Goal: Information Seeking & Learning: Learn about a topic

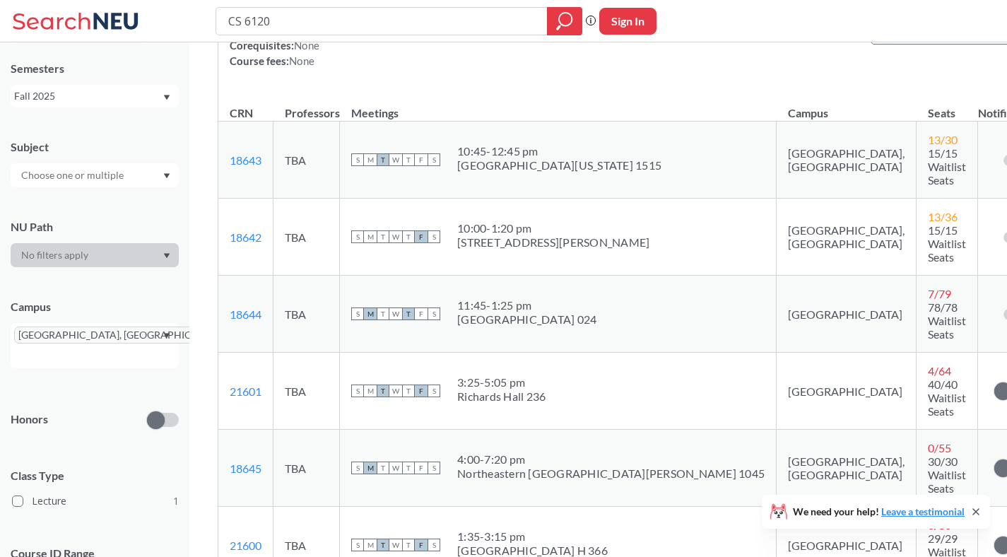
scroll to position [282, 0]
drag, startPoint x: 506, startPoint y: 388, endPoint x: 488, endPoint y: 374, distance: 22.6
click at [488, 452] on span "4:00 - 7:20 pm Northeastern [GEOGRAPHIC_DATA][PERSON_NAME] 1045" at bounding box center [610, 466] width 307 height 28
click at [488, 452] on div "4:00 - 7:20 pm" at bounding box center [610, 459] width 307 height 14
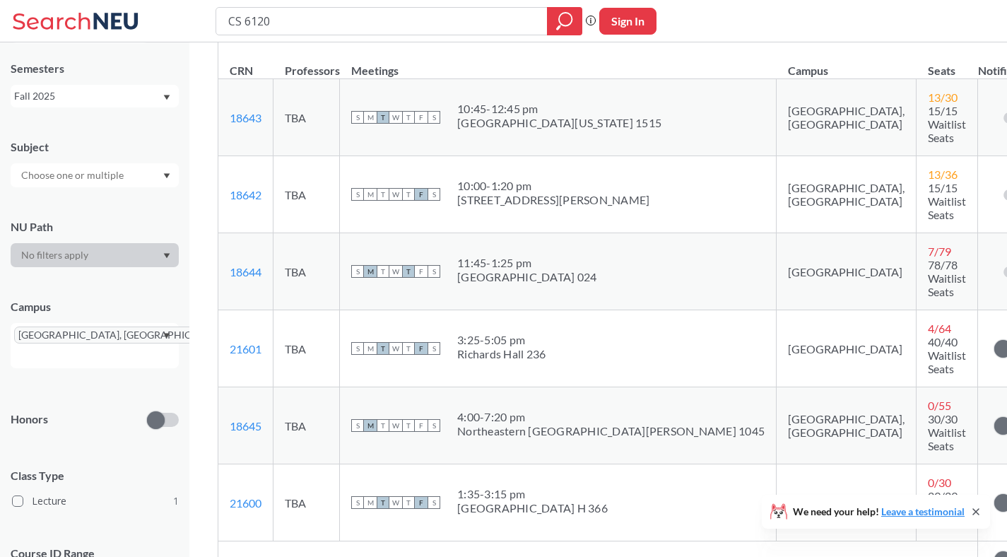
scroll to position [324, 0]
click at [319, 25] on input "CS 6120" at bounding box center [382, 21] width 310 height 24
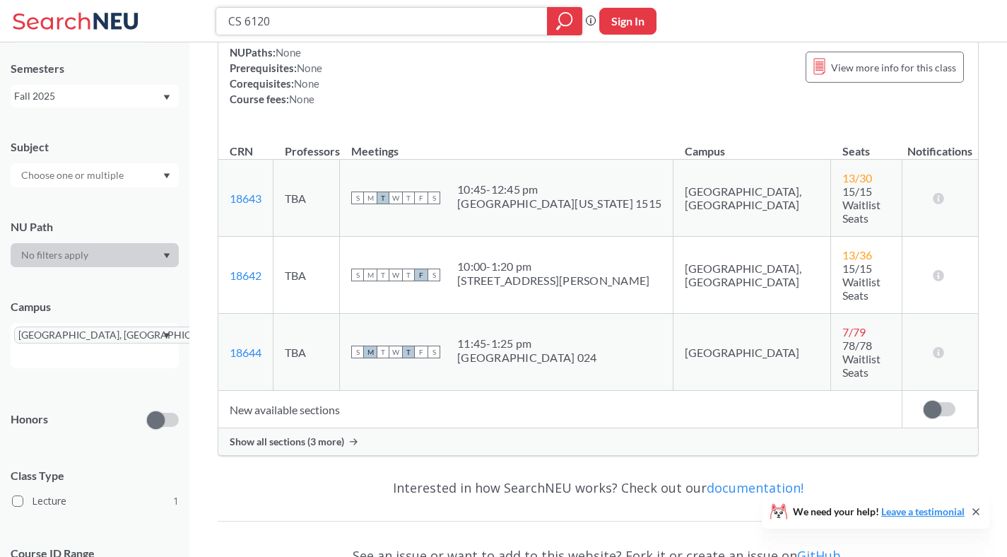
scroll to position [250, 0]
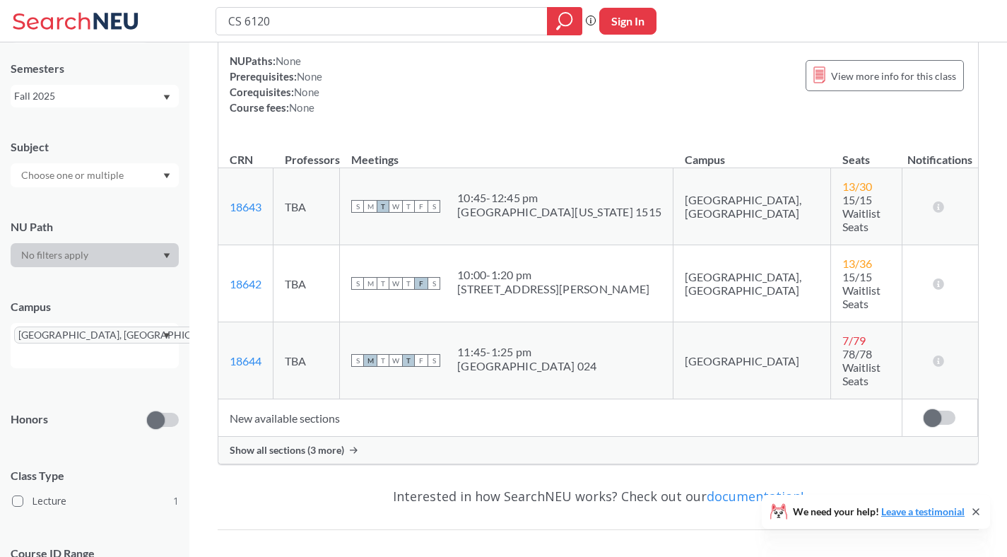
click at [328, 437] on div "Show all sections (3 more)" at bounding box center [598, 450] width 760 height 27
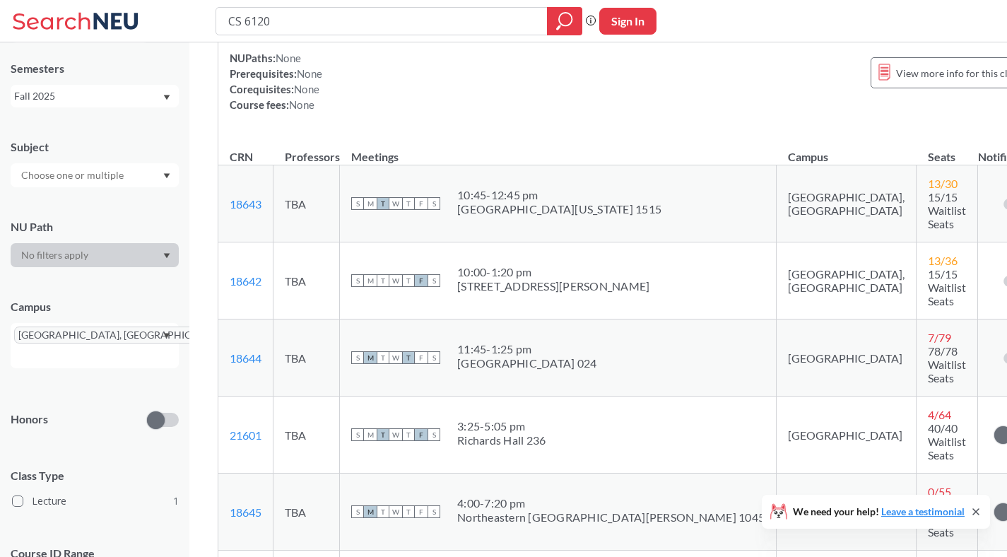
scroll to position [211, 0]
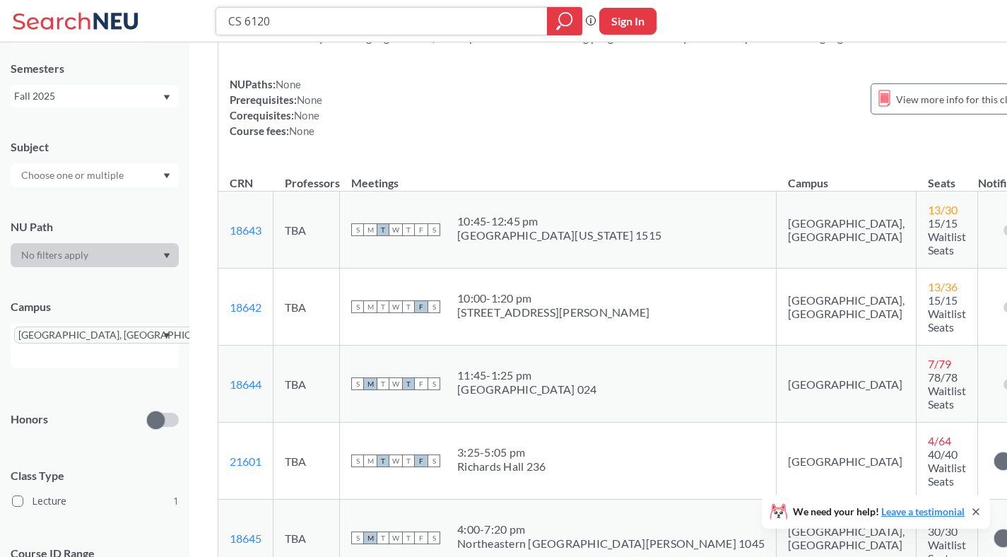
click at [348, 16] on input "CS 6120" at bounding box center [382, 21] width 310 height 24
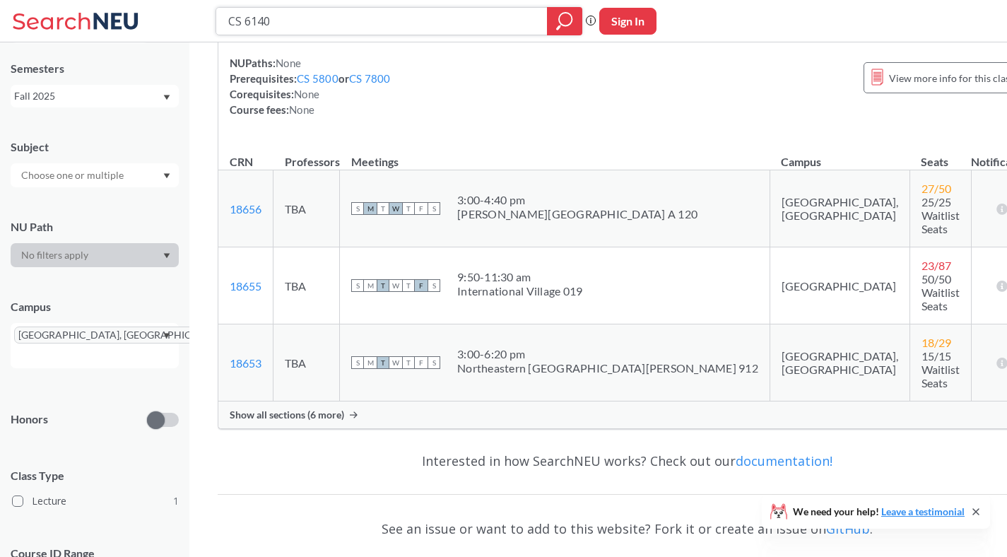
scroll to position [218, 0]
click at [406, 400] on div "Show all sections (6 more)" at bounding box center [627, 413] width 818 height 27
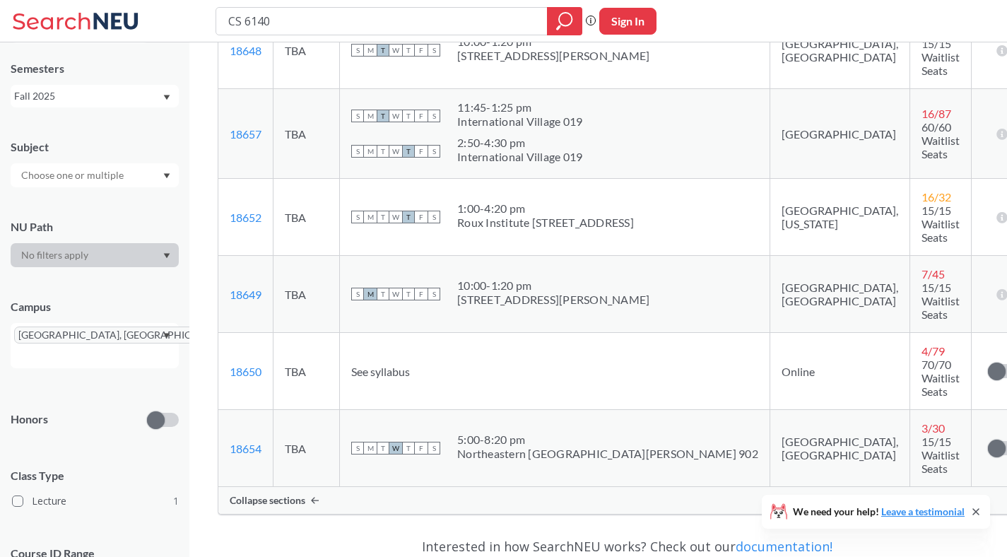
scroll to position [0, 0]
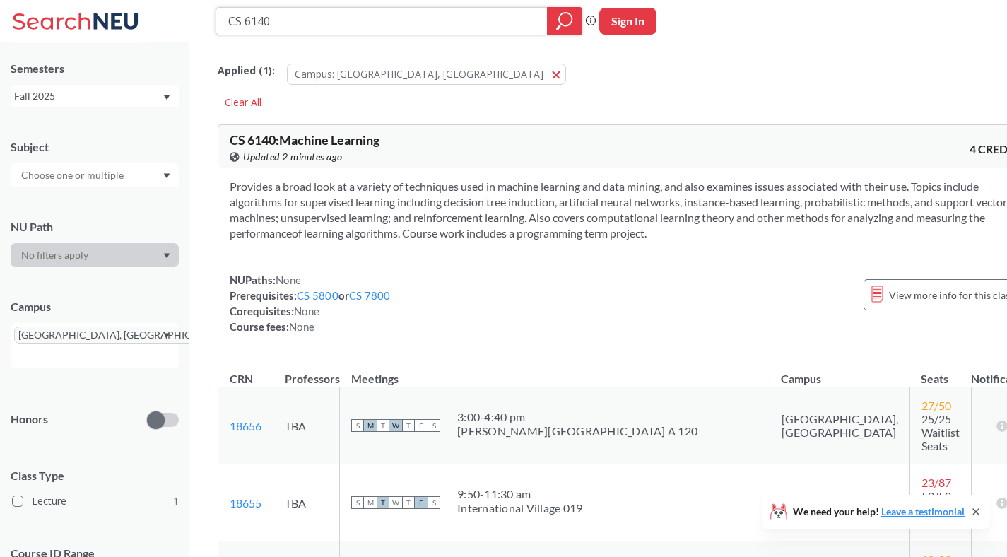
click at [324, 23] on input "CS 6140" at bounding box center [382, 21] width 310 height 24
click at [351, 22] on input "CS 61" at bounding box center [382, 21] width 310 height 24
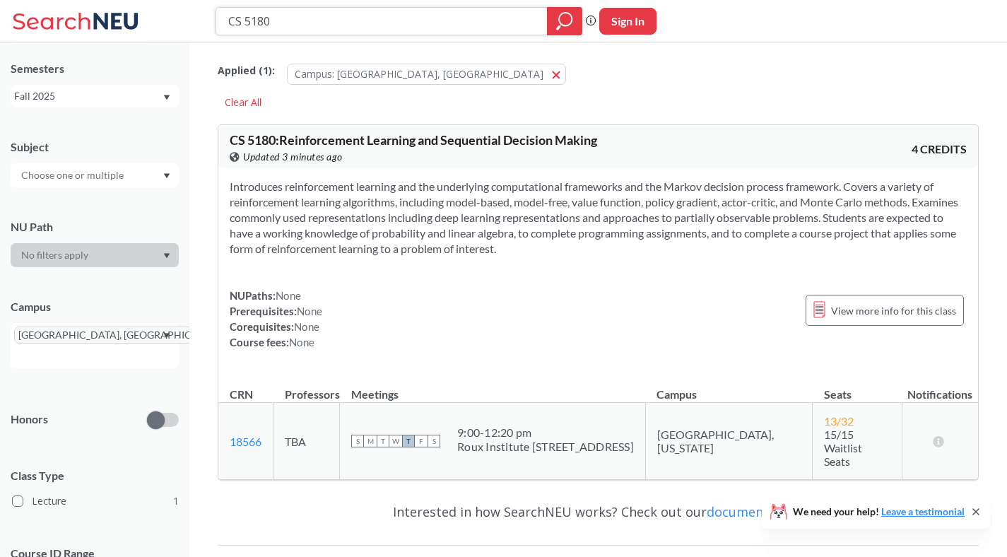
click at [307, 18] on input "CS 5180" at bounding box center [382, 21] width 310 height 24
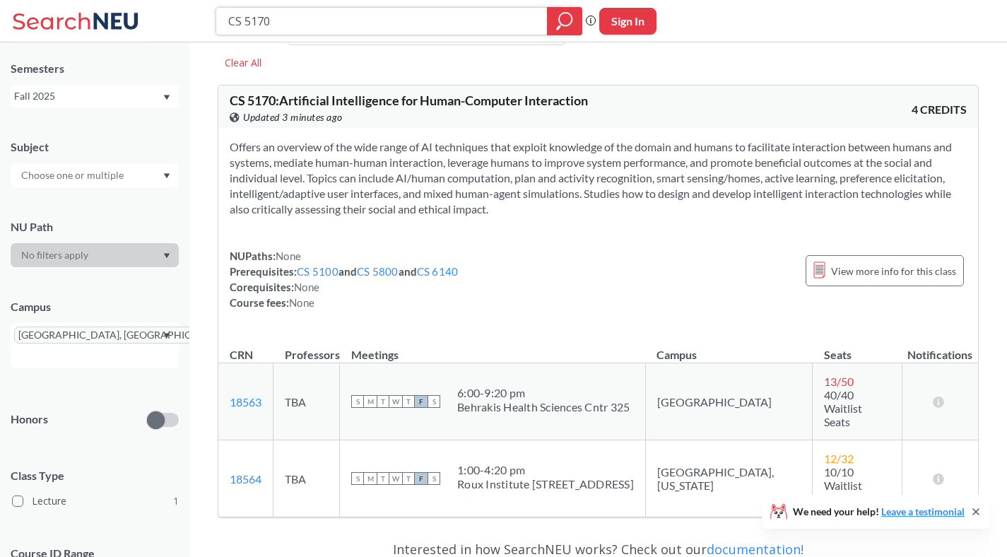
scroll to position [35, 0]
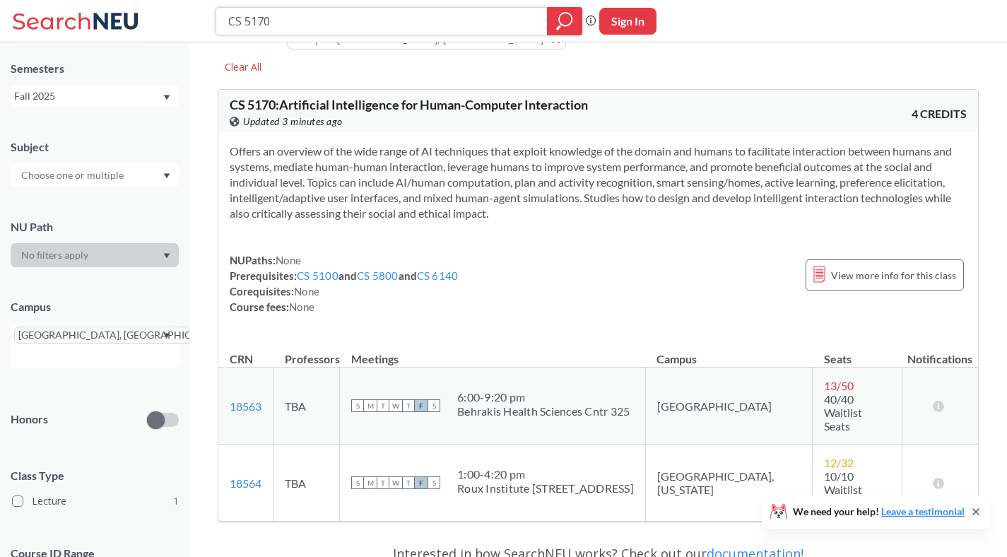
click at [363, 23] on input "CS 5170" at bounding box center [382, 21] width 310 height 24
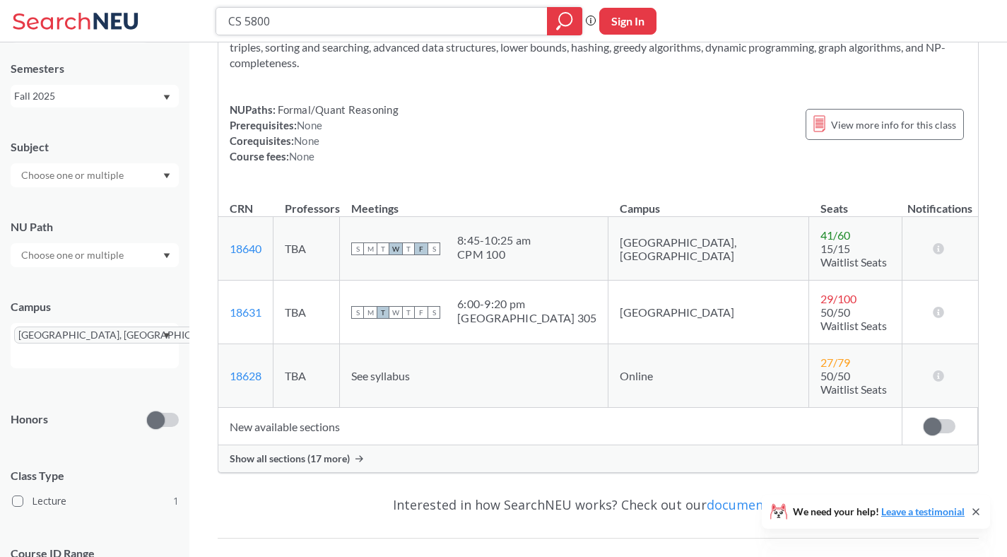
scroll to position [188, 0]
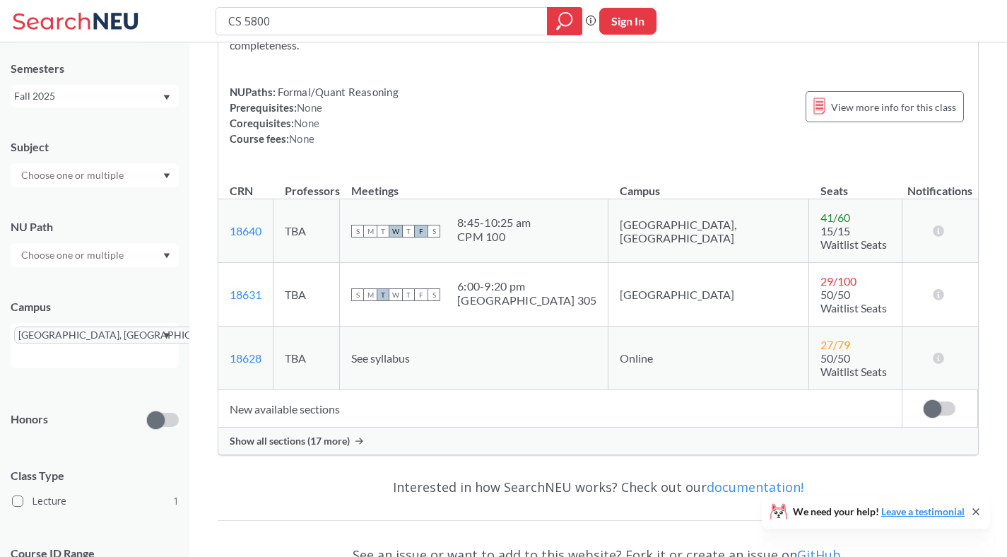
click at [364, 428] on div "Show all sections (17 more)" at bounding box center [598, 441] width 760 height 27
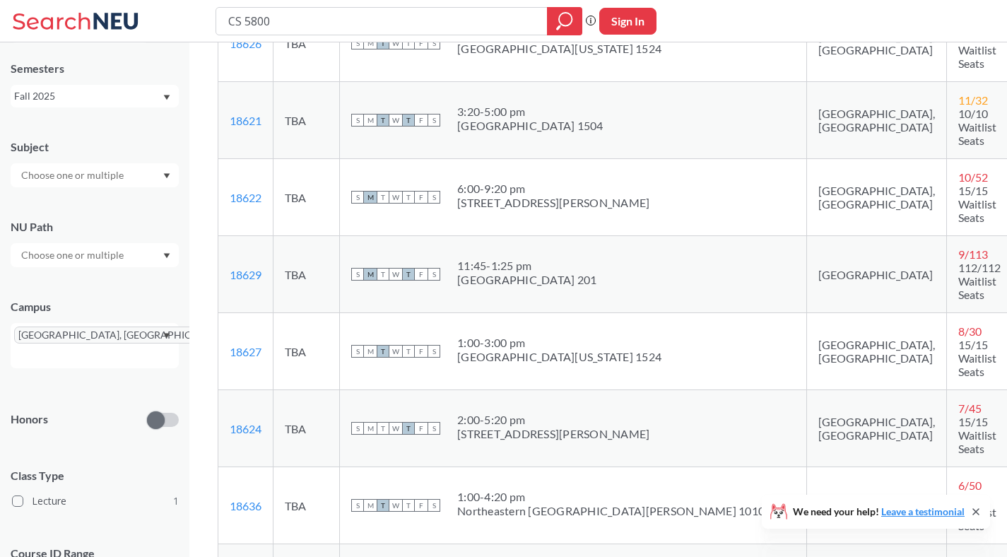
scroll to position [793, 0]
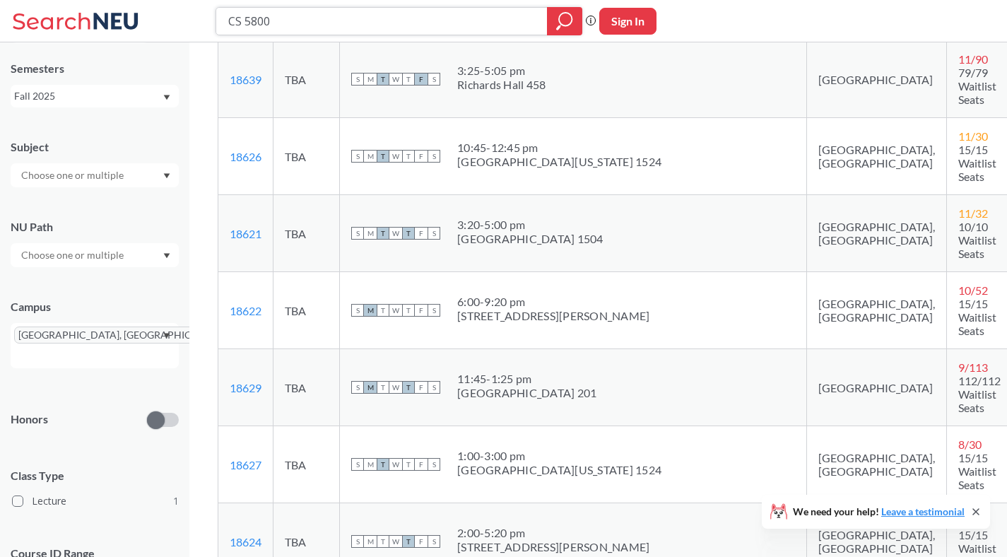
click at [351, 21] on input "CS 5800" at bounding box center [382, 21] width 310 height 24
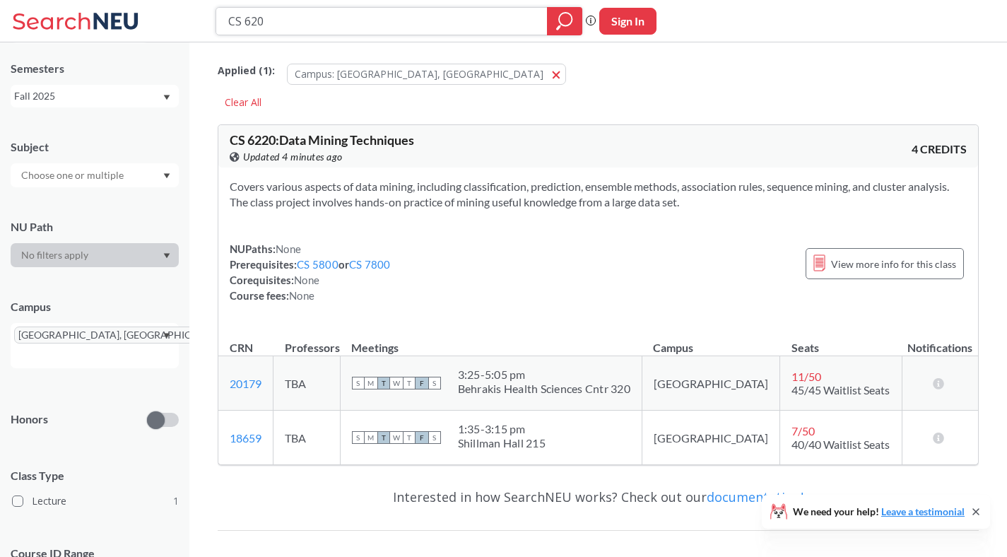
type input "CS 6200"
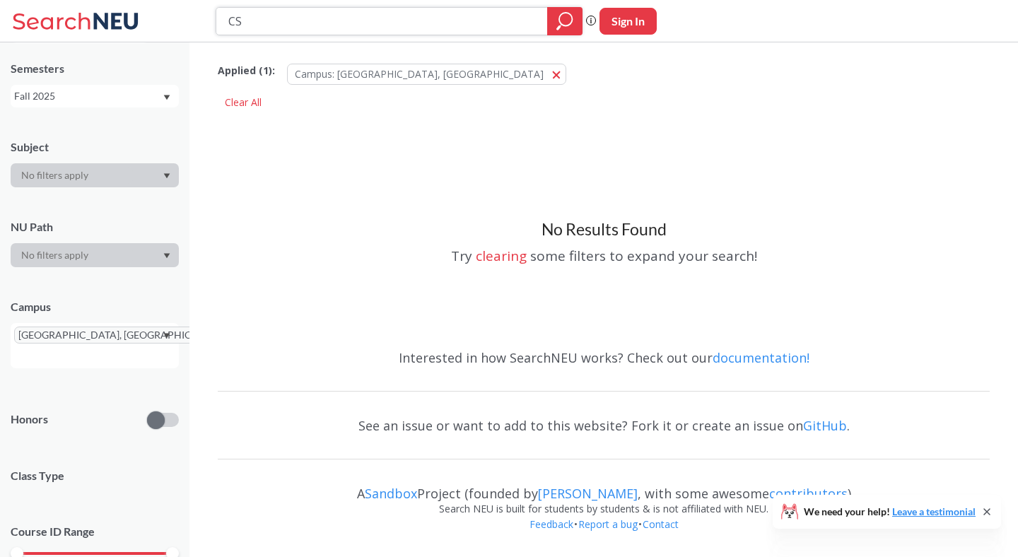
type input "C"
type input "DS 52380"
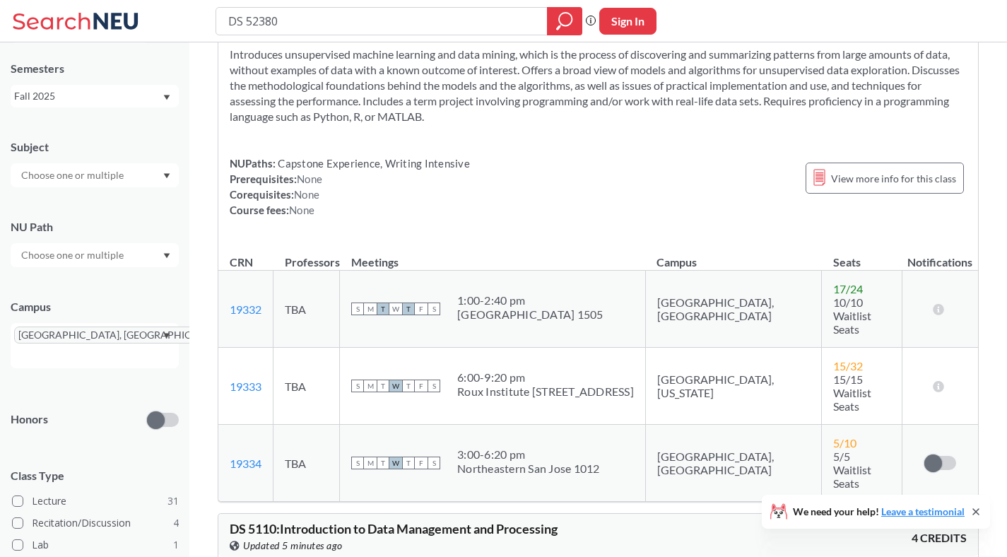
scroll to position [131, 0]
click at [368, 20] on input "DS 52380" at bounding box center [382, 21] width 310 height 24
type input "D"
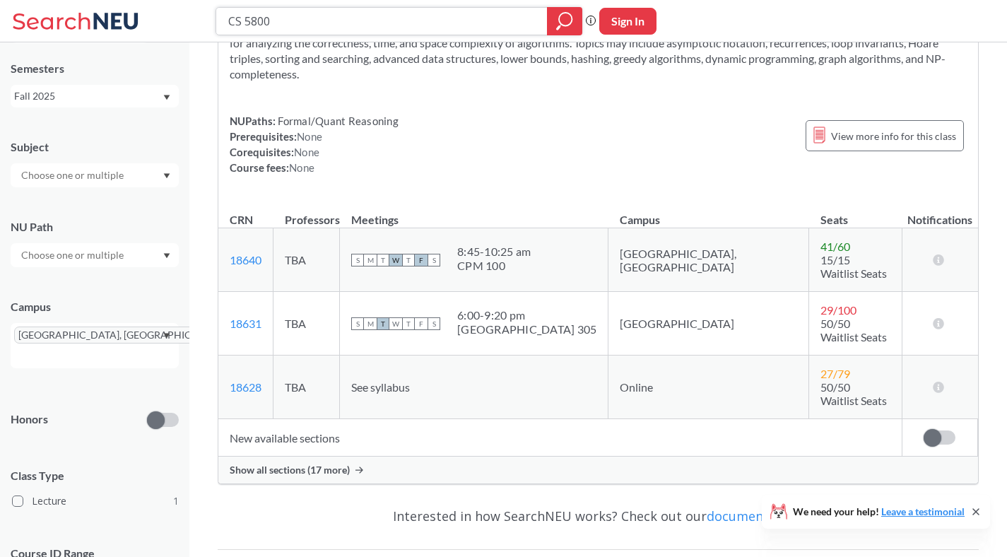
scroll to position [152, 0]
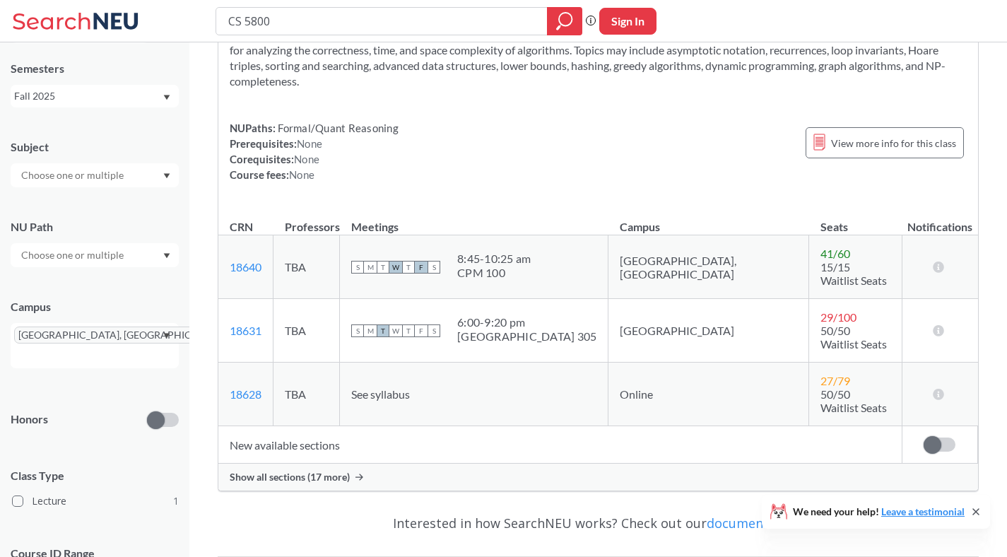
click at [379, 464] on div "Show all sections (17 more)" at bounding box center [598, 477] width 760 height 27
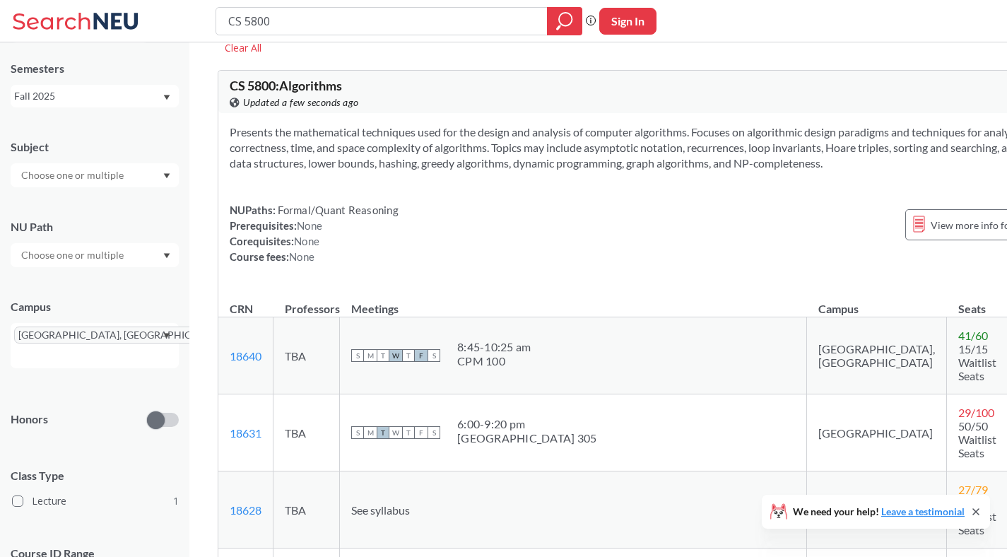
scroll to position [0, 0]
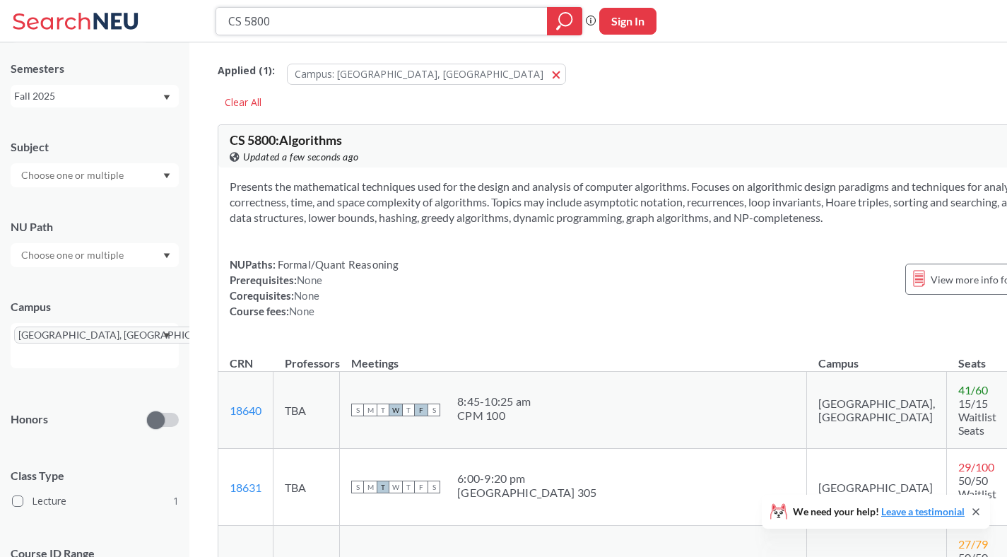
click at [334, 26] on input "CS 5800" at bounding box center [382, 21] width 310 height 24
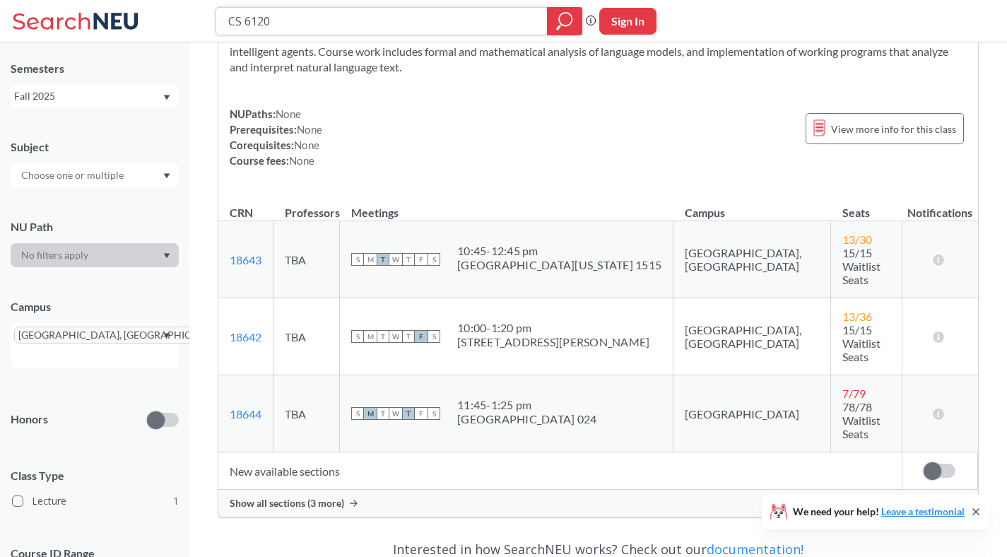
scroll to position [200, 0]
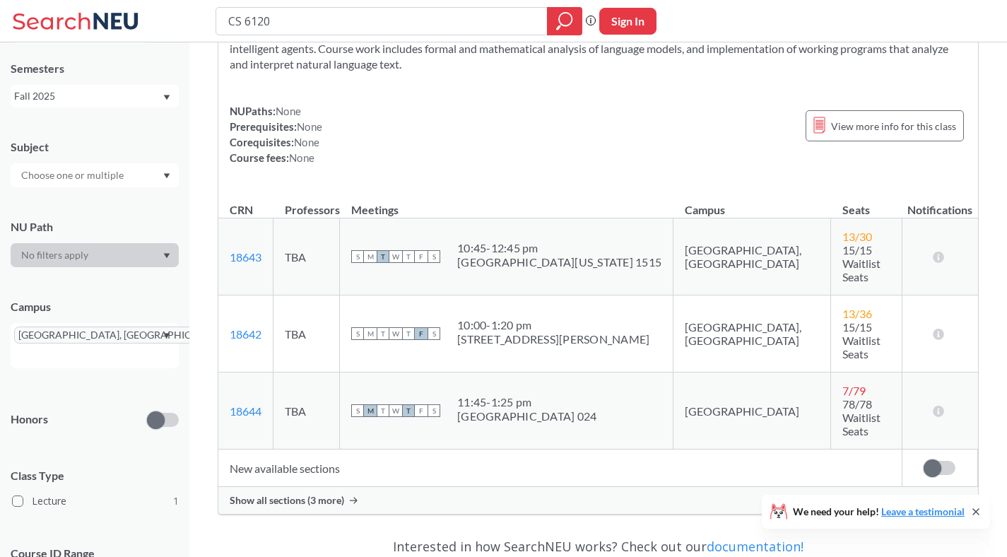
click at [353, 487] on div "Show all sections (3 more)" at bounding box center [598, 500] width 760 height 27
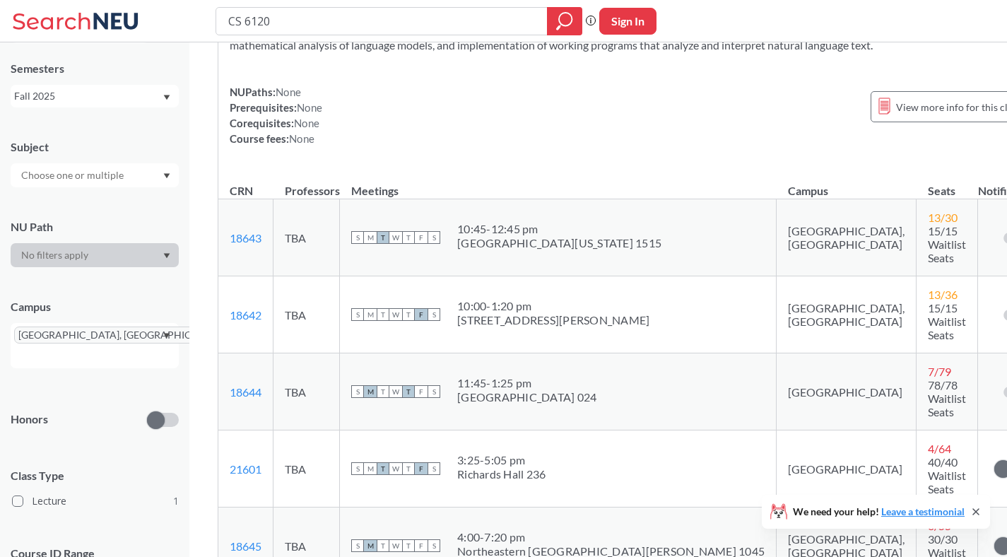
scroll to position [278, 0]
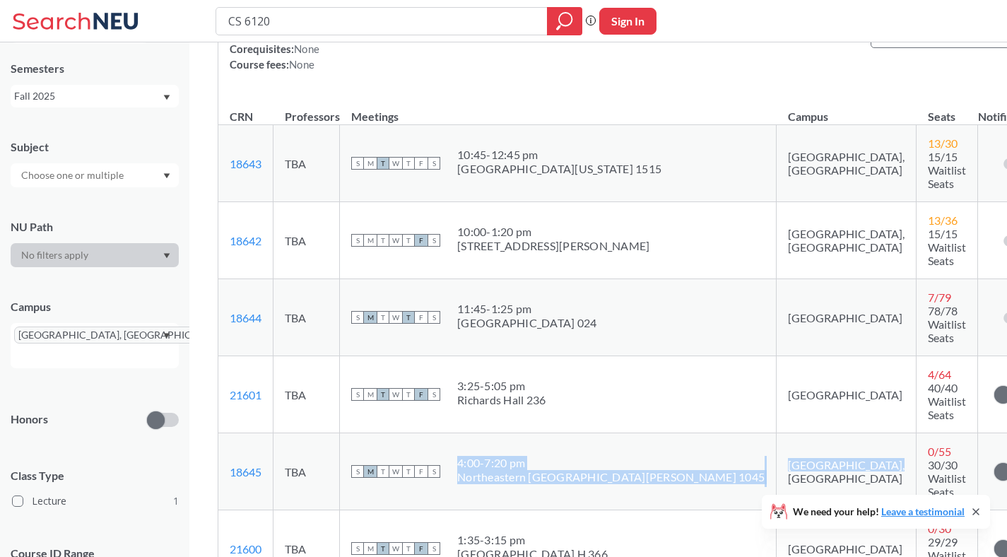
drag, startPoint x: 473, startPoint y: 378, endPoint x: 729, endPoint y: 390, distance: 256.9
click at [729, 433] on tr "18645 View this section on Banner. TBA S M T W T F S 4:00 - 7:20 pm Northeaster…" at bounding box center [630, 471] width 825 height 77
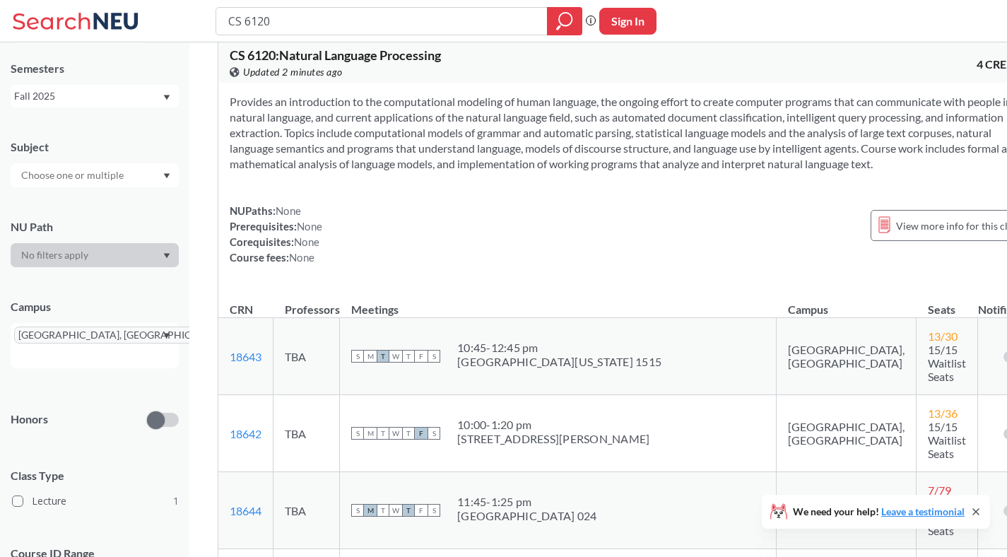
scroll to position [66, 0]
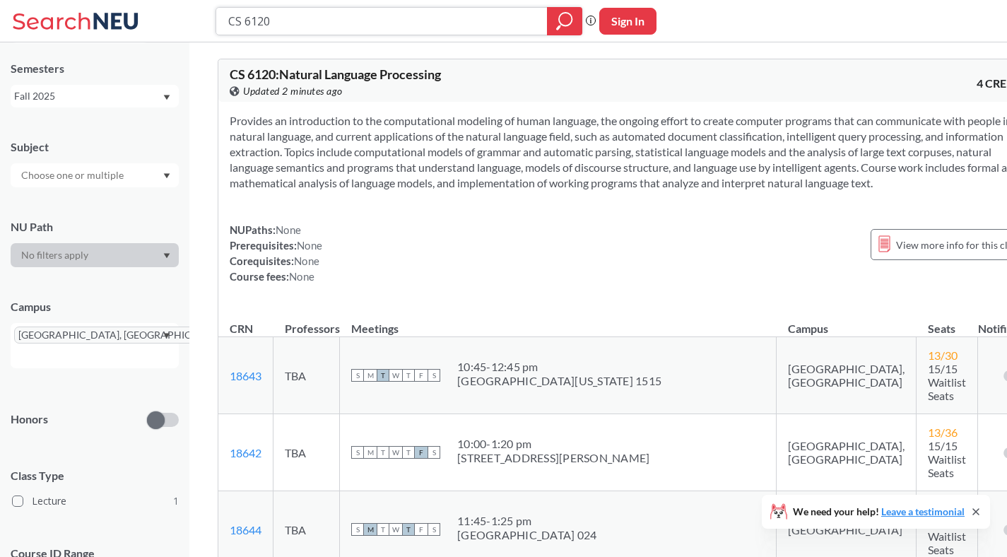
click at [375, 28] on input "CS 6120" at bounding box center [382, 21] width 310 height 24
type input "CS 53280"
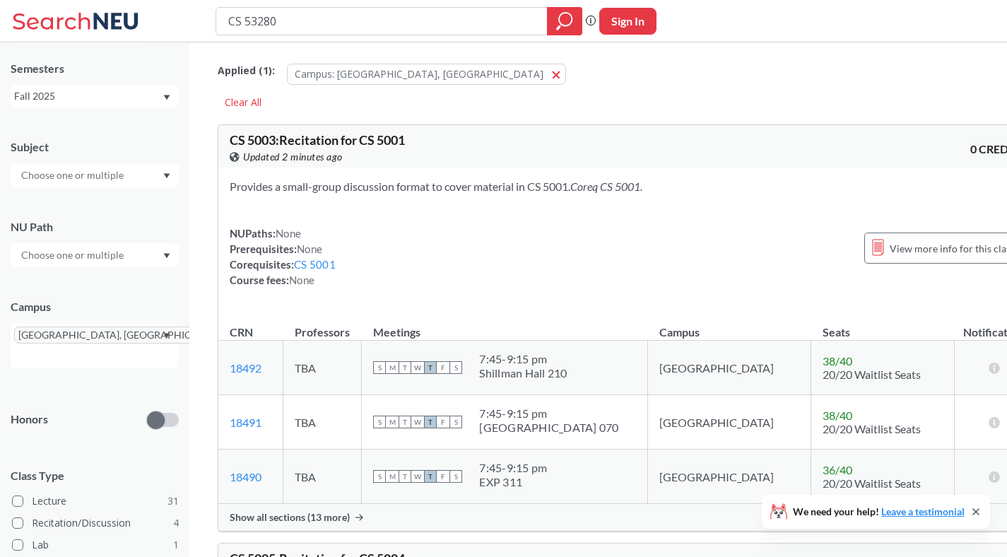
click at [252, 19] on input "CS 53280" at bounding box center [382, 21] width 310 height 24
type input "DS 5230"
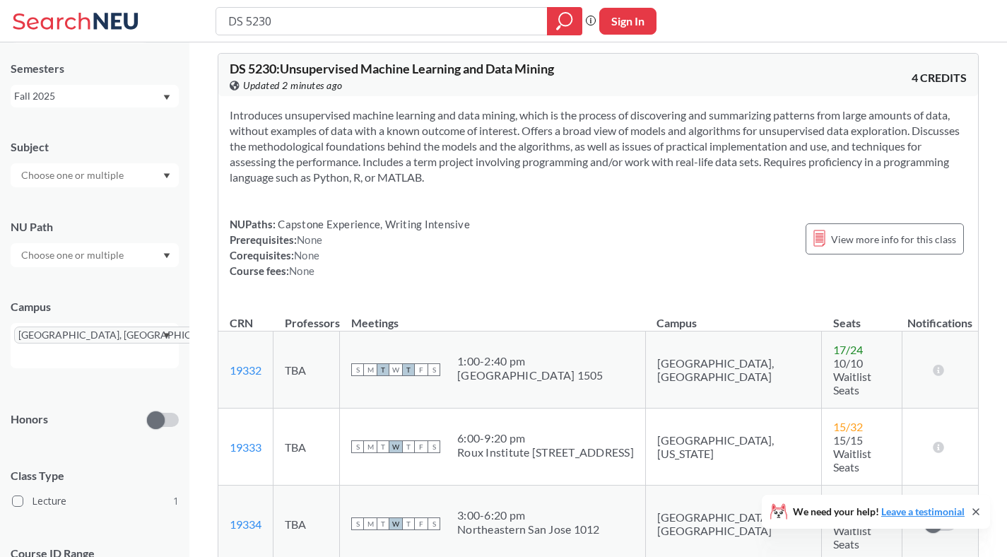
scroll to position [71, 0]
click at [284, 19] on input "DS 5230" at bounding box center [382, 21] width 310 height 24
type input "DS 6140"
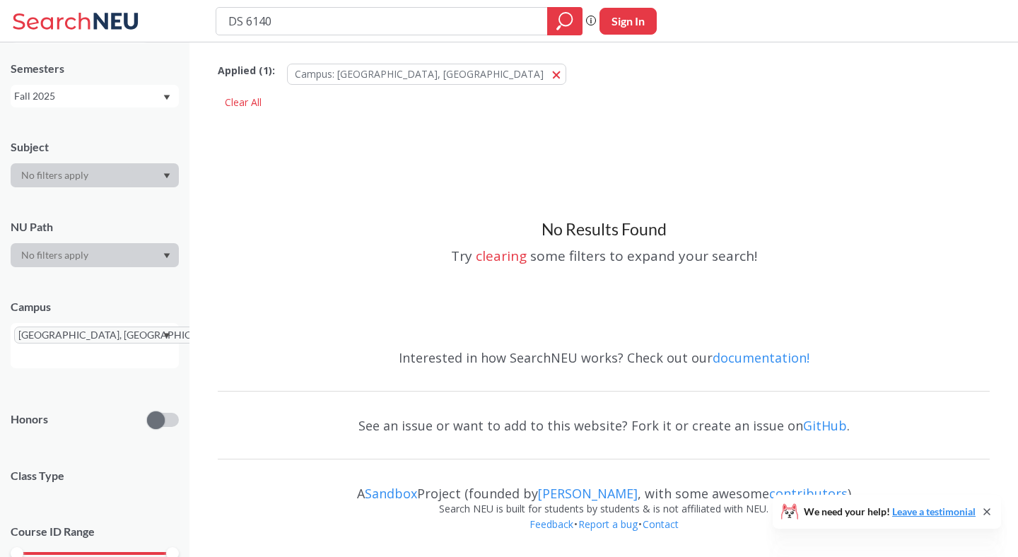
click at [233, 25] on input "DS 6140" at bounding box center [382, 21] width 310 height 24
type input "CS 6140"
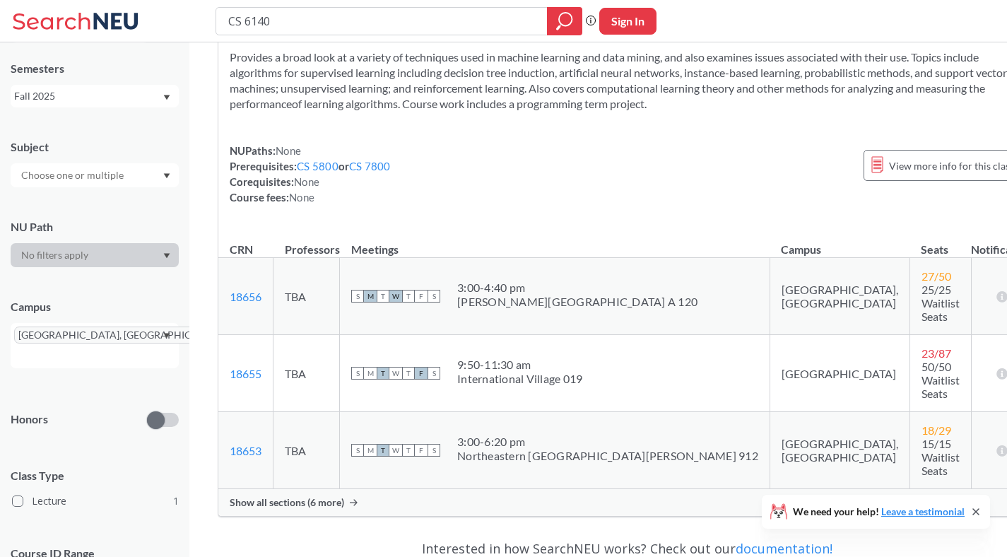
scroll to position [128, 0]
click at [468, 491] on div "Show all sections (6 more)" at bounding box center [627, 504] width 818 height 27
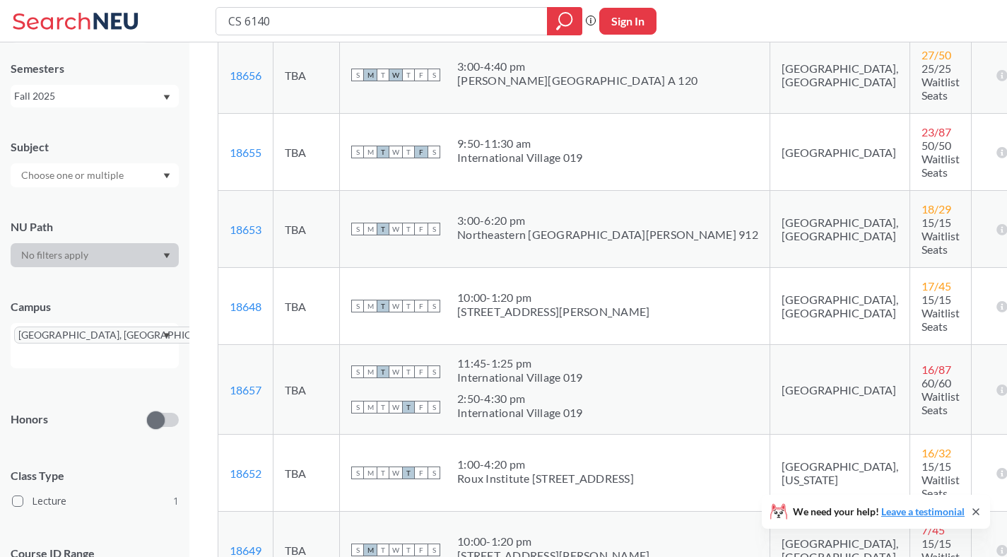
scroll to position [337, 0]
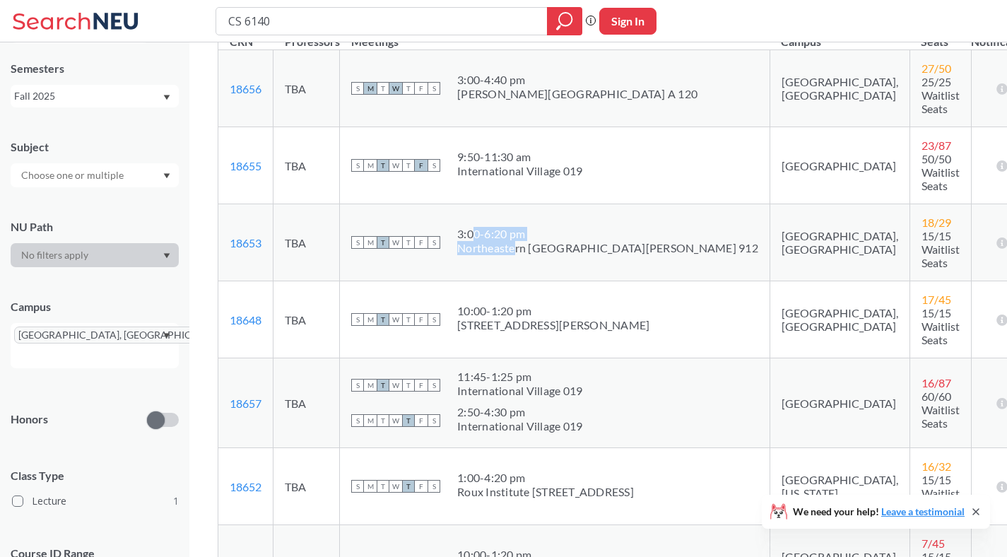
drag, startPoint x: 489, startPoint y: 177, endPoint x: 529, endPoint y: 186, distance: 41.2
click at [529, 227] on span "3:00 - 6:20 pm Northeastern [GEOGRAPHIC_DATA][PERSON_NAME] 912" at bounding box center [607, 241] width 301 height 28
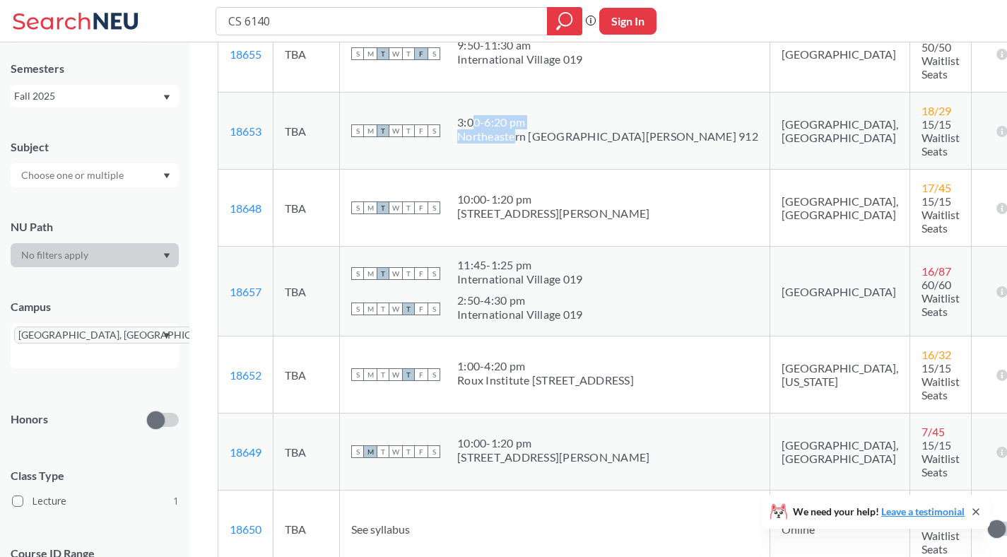
scroll to position [464, 0]
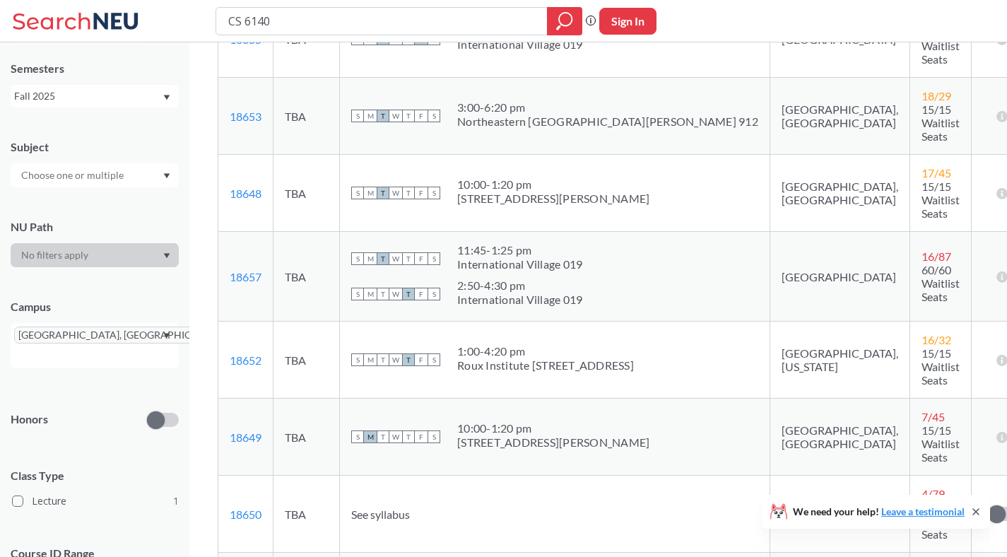
drag, startPoint x: 539, startPoint y: 421, endPoint x: 479, endPoint y: 408, distance: 60.9
drag, startPoint x: 479, startPoint y: 408, endPoint x: 546, endPoint y: 420, distance: 68.2
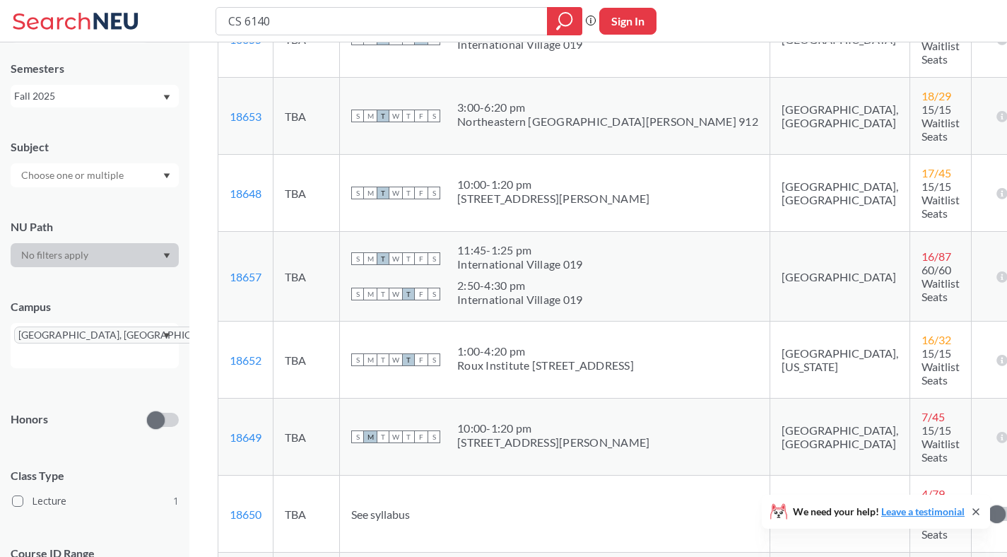
drag, startPoint x: 577, startPoint y: 425, endPoint x: 483, endPoint y: 416, distance: 95.2
drag, startPoint x: 482, startPoint y: 410, endPoint x: 577, endPoint y: 426, distance: 96.8
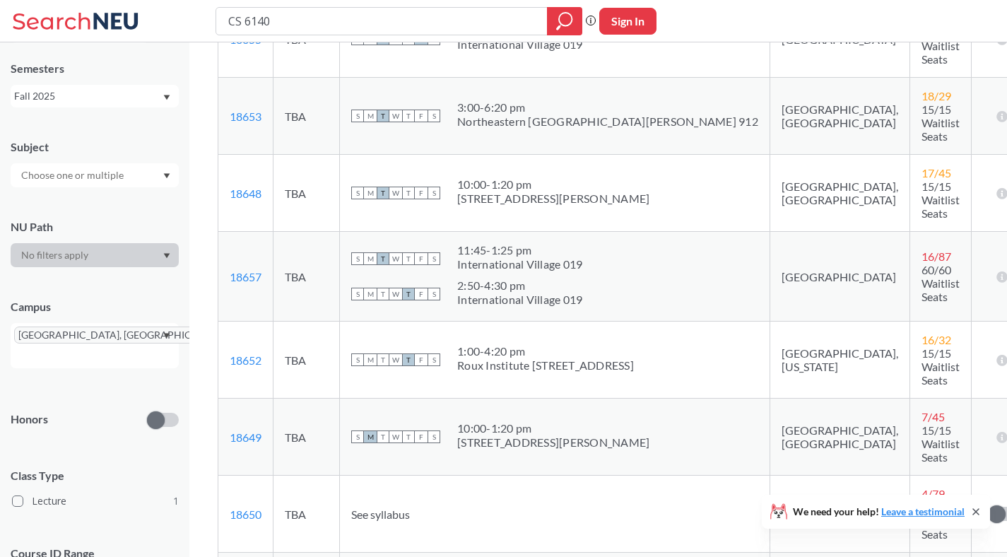
drag, startPoint x: 600, startPoint y: 428, endPoint x: 485, endPoint y: 411, distance: 116.4
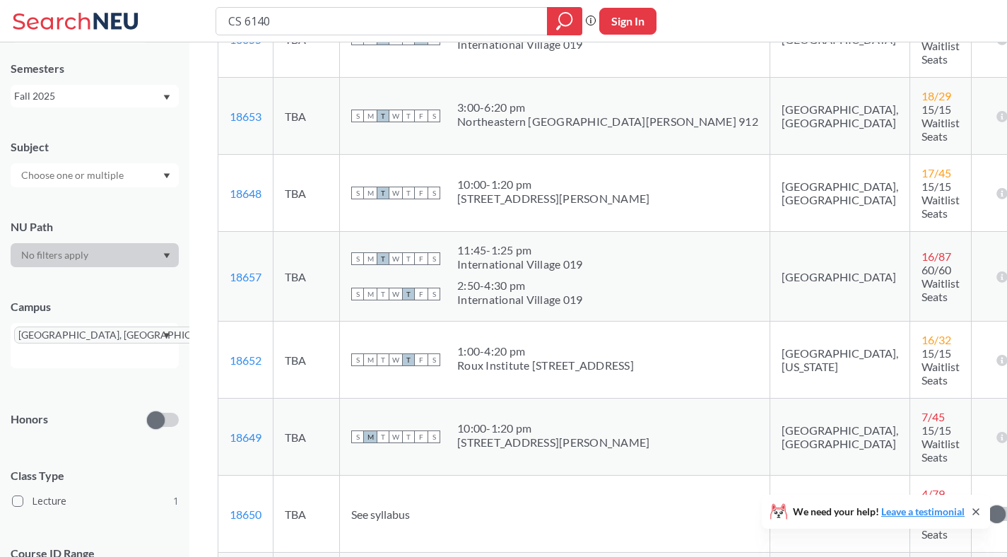
drag, startPoint x: 485, startPoint y: 411, endPoint x: 580, endPoint y: 425, distance: 95.8
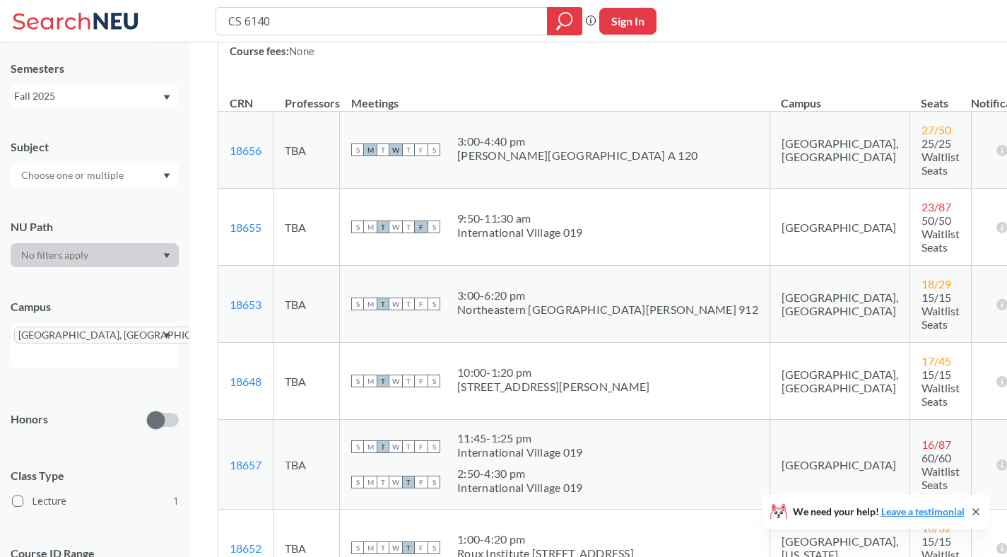
scroll to position [279, 0]
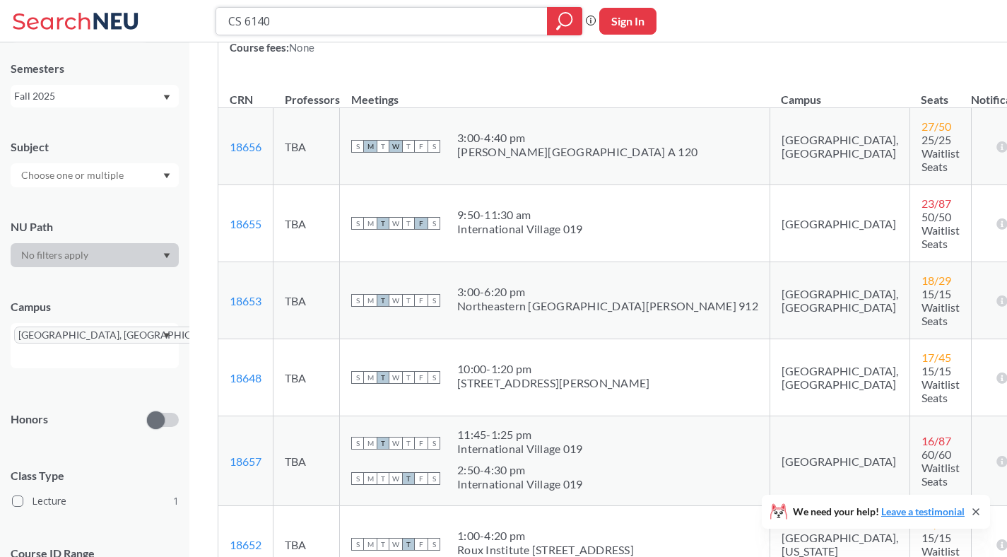
click at [335, 21] on input "CS 6140" at bounding box center [382, 21] width 310 height 24
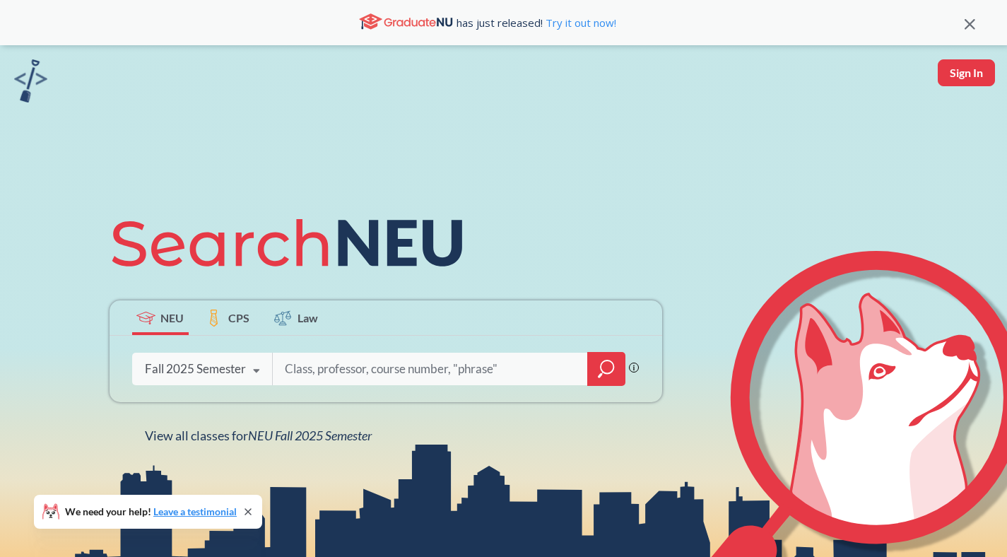
click at [315, 375] on input "search" at bounding box center [430, 369] width 294 height 30
type input "CS 5010"
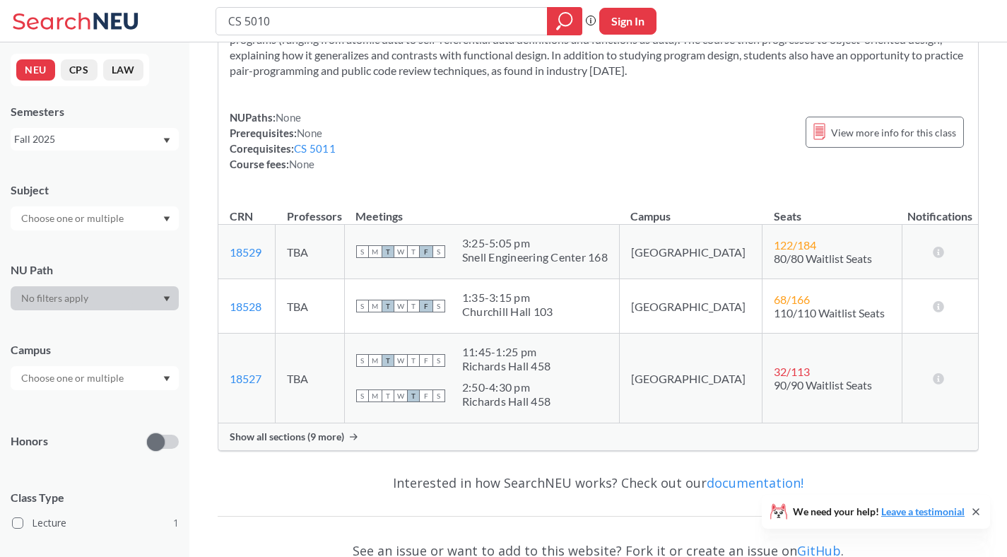
scroll to position [115, 0]
click at [497, 431] on div "Show all sections (9 more)" at bounding box center [598, 436] width 760 height 27
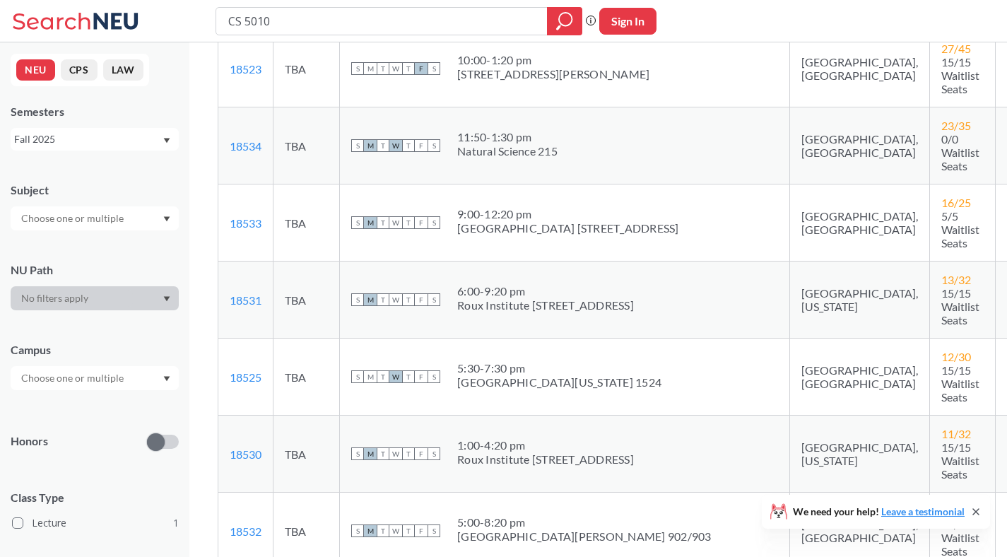
scroll to position [569, 0]
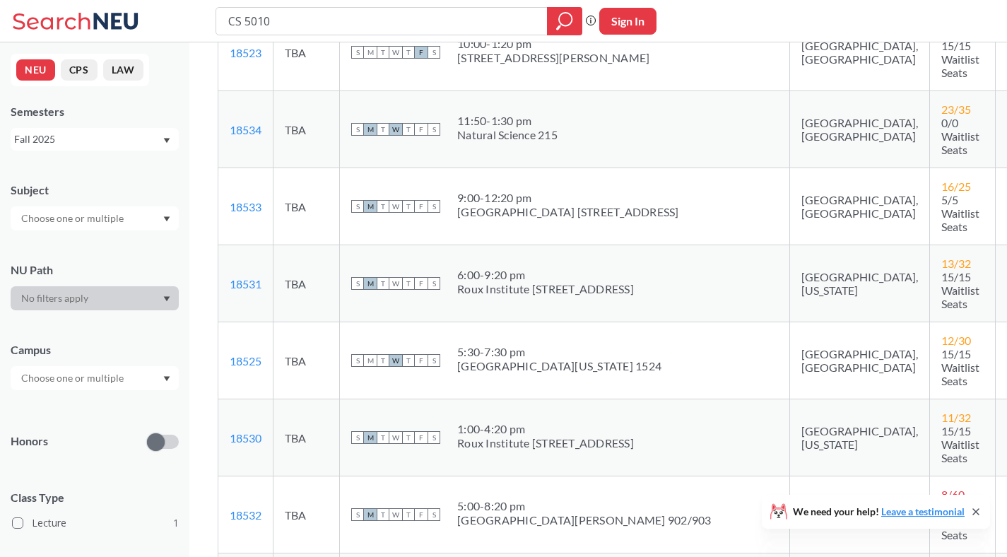
click at [512, 513] on div "Northeastern San Jose 902/903" at bounding box center [584, 520] width 254 height 14
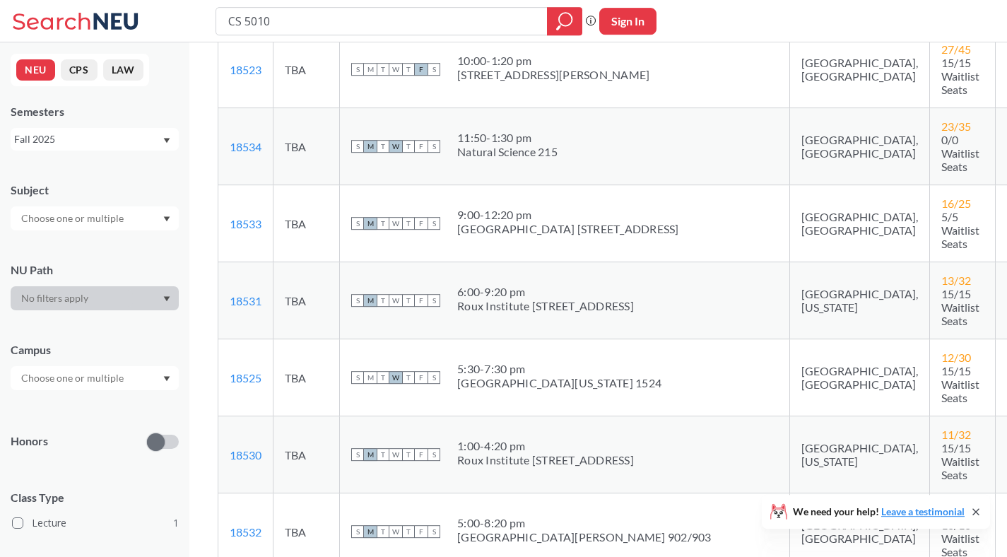
scroll to position [542, 0]
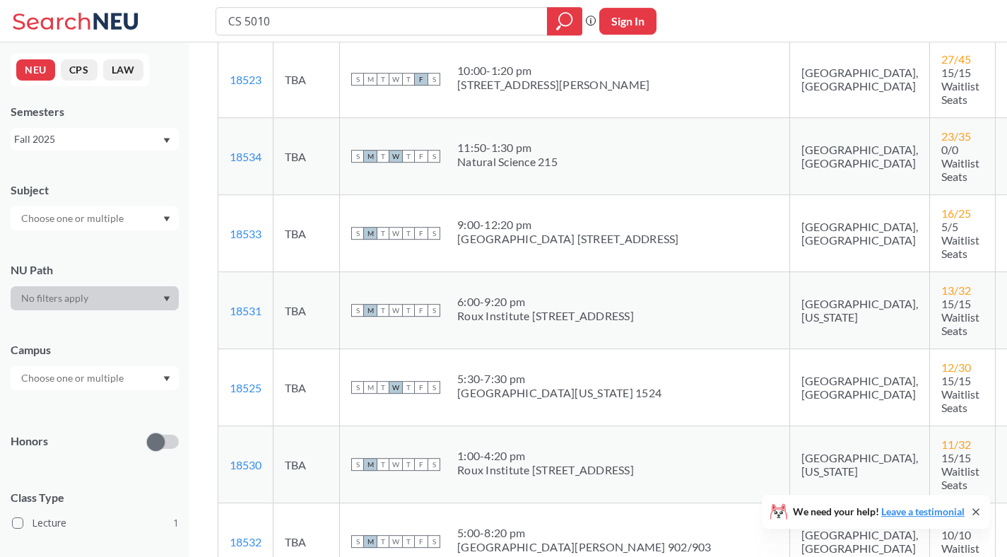
click at [460, 526] on div "5:00 - 8:20 pm" at bounding box center [584, 533] width 254 height 14
drag, startPoint x: 460, startPoint y: 351, endPoint x: 526, endPoint y: 350, distance: 65.7
click at [526, 526] on div "5:00 - 8:20 pm" at bounding box center [584, 533] width 254 height 14
click at [319, 18] on input "CS 5010" at bounding box center [382, 21] width 310 height 24
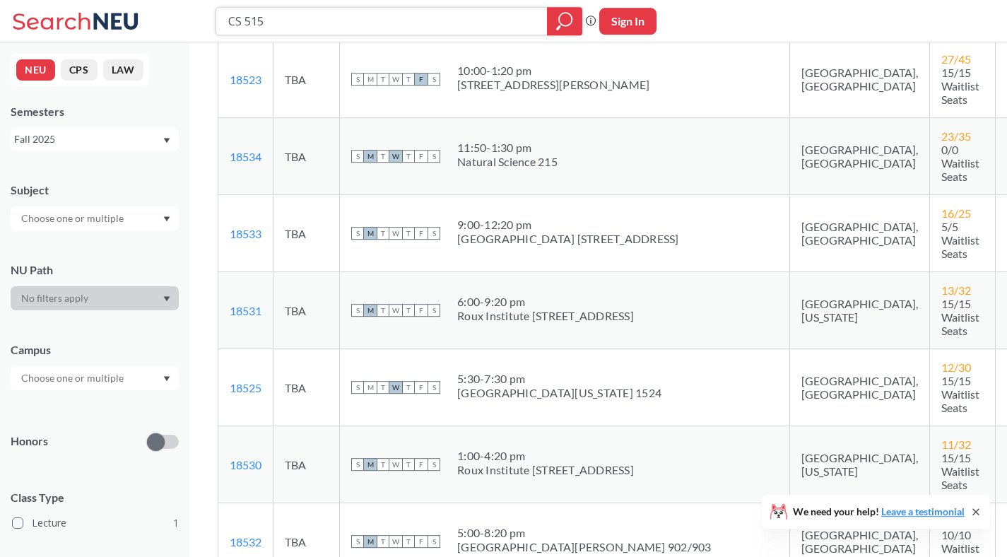
type input "CS 5150"
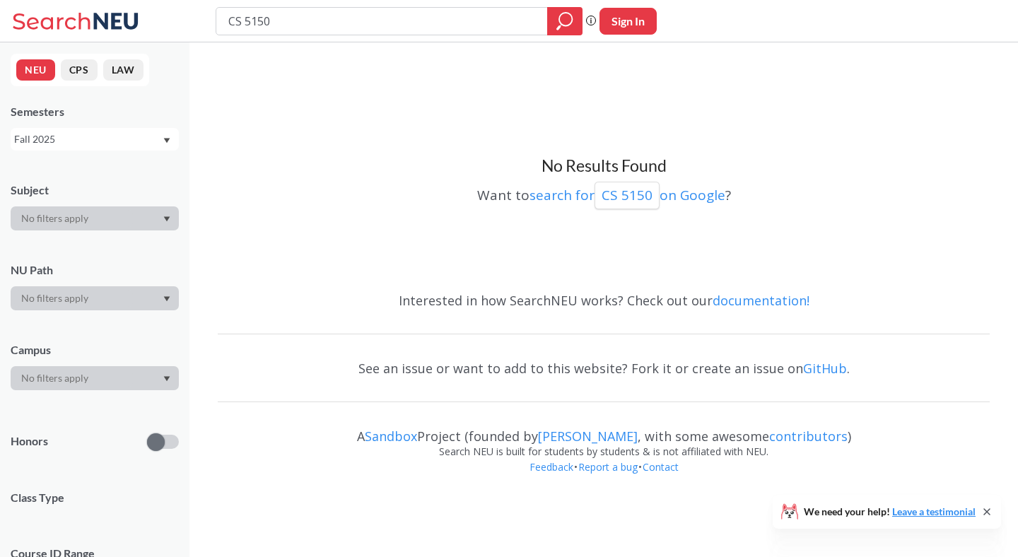
click at [321, 20] on input "CS 5150" at bounding box center [382, 21] width 310 height 24
type input "CS 5340"
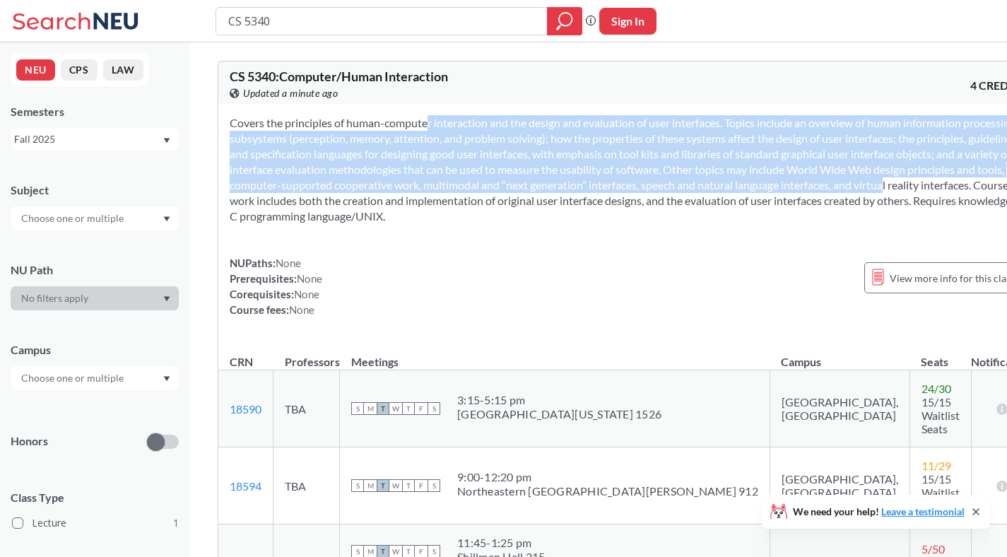
drag, startPoint x: 395, startPoint y: 124, endPoint x: 508, endPoint y: 199, distance: 135.1
click at [508, 199] on section at bounding box center [628, 169] width 796 height 109
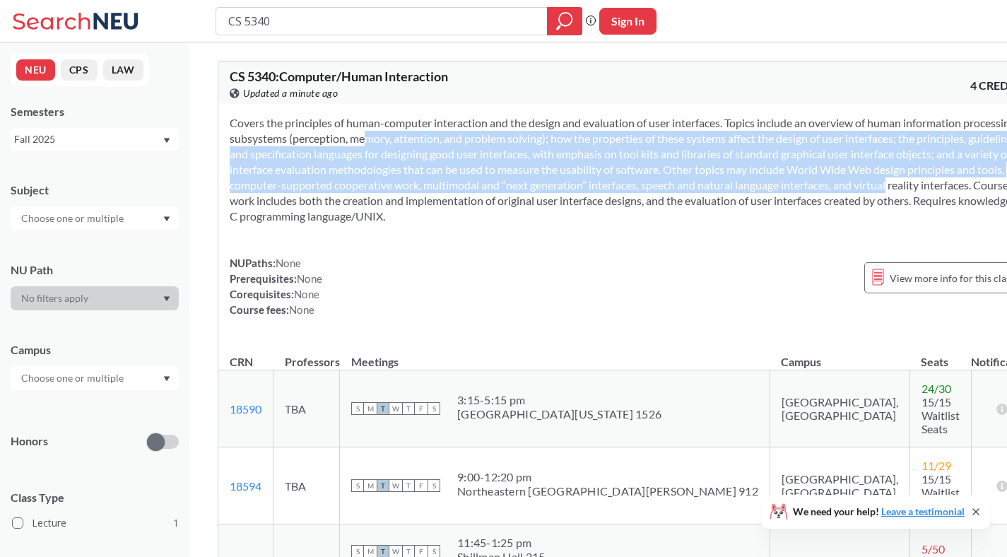
drag, startPoint x: 508, startPoint y: 204, endPoint x: 439, endPoint y: 109, distance: 117.3
click at [439, 109] on div "NUPaths: None Prerequisites: None Corequisites: None Course fees: None View mor…" at bounding box center [627, 222] width 819 height 236
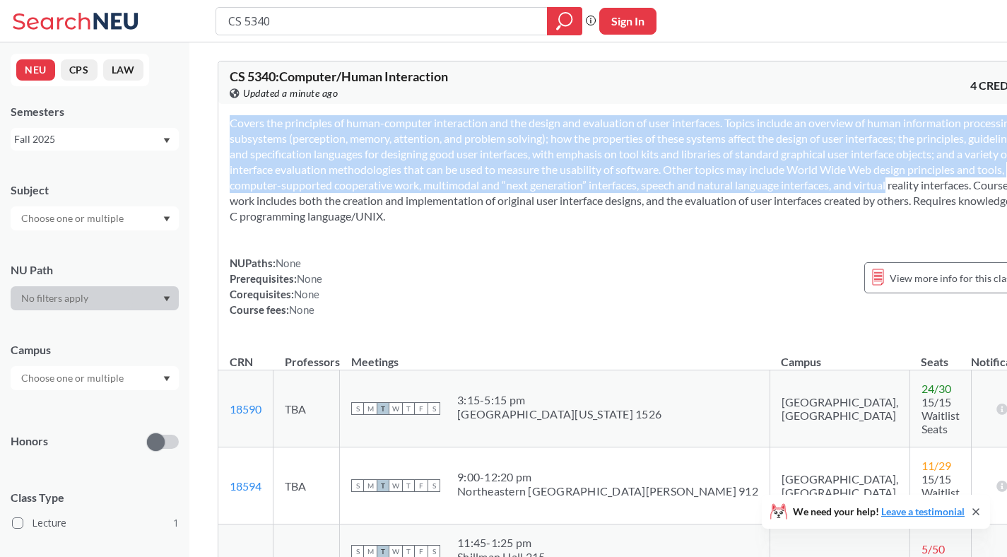
click at [442, 156] on section at bounding box center [628, 169] width 796 height 109
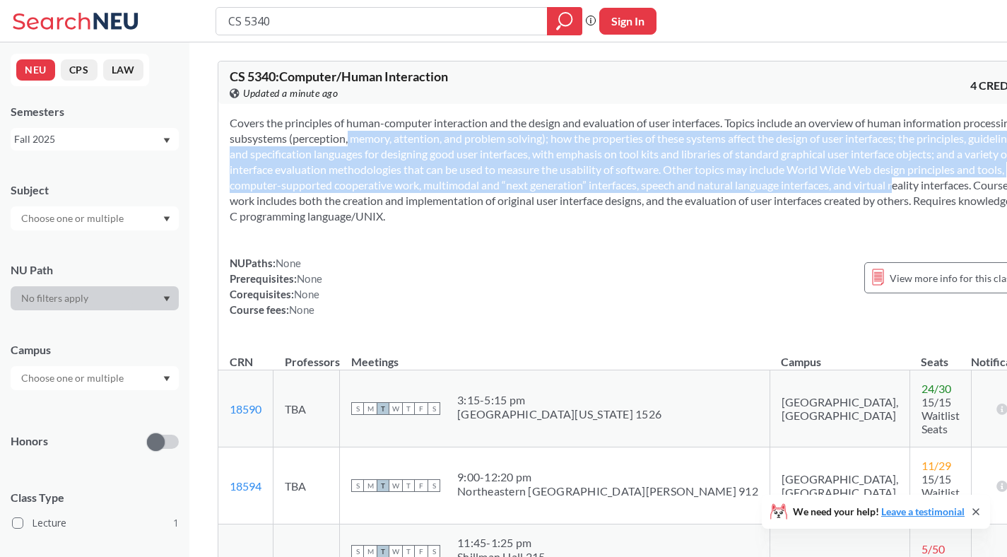
drag, startPoint x: 440, startPoint y: 141, endPoint x: 520, endPoint y: 197, distance: 96.9
click at [520, 197] on section at bounding box center [628, 169] width 796 height 109
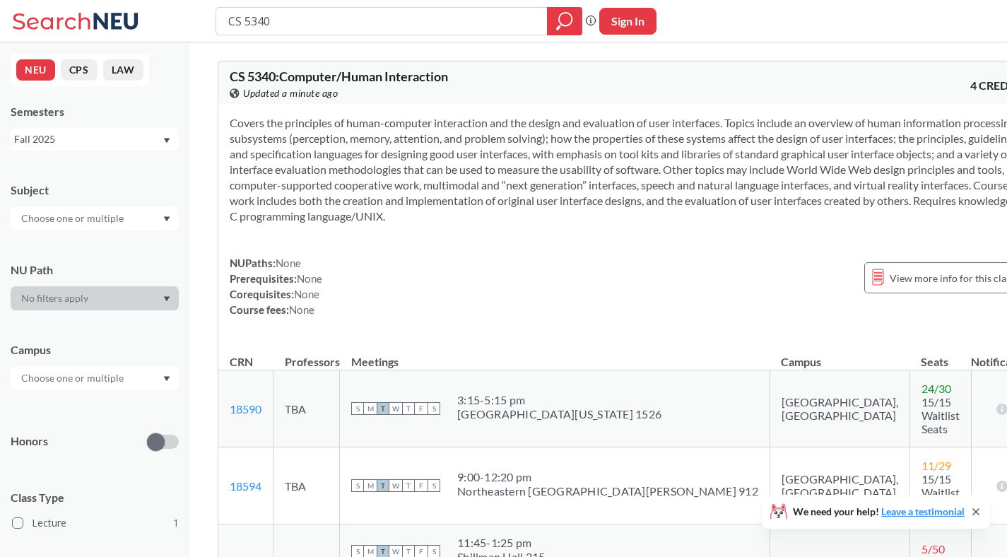
click at [580, 209] on section at bounding box center [628, 169] width 796 height 109
click at [387, 19] on input "CS 5340" at bounding box center [382, 21] width 310 height 24
type input "CS 7150"
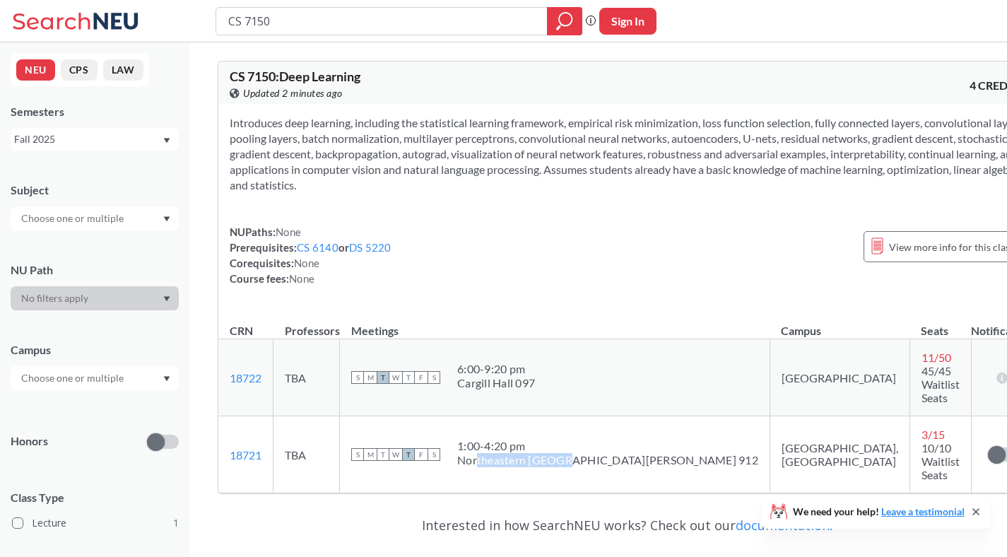
drag, startPoint x: 582, startPoint y: 430, endPoint x: 495, endPoint y: 425, distance: 86.4
click at [495, 453] on div "Northeastern [GEOGRAPHIC_DATA][PERSON_NAME] 912" at bounding box center [607, 460] width 301 height 14
click at [492, 439] on div "1:00 - 4:20 pm" at bounding box center [607, 446] width 301 height 14
drag, startPoint x: 492, startPoint y: 411, endPoint x: 538, endPoint y: 424, distance: 47.7
click at [538, 439] on span "1:00 - 4:20 pm Northeastern San Jose 912" at bounding box center [607, 453] width 301 height 28
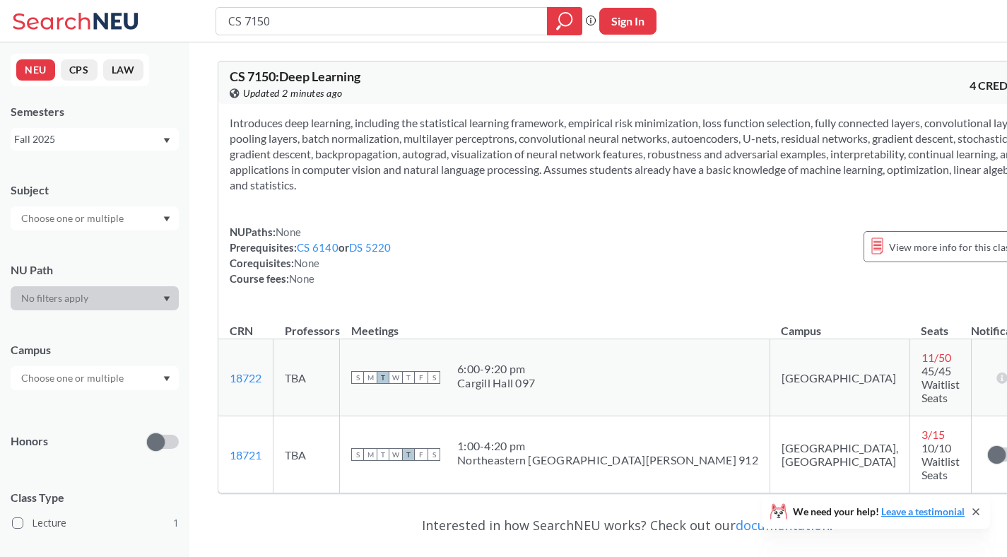
click at [542, 453] on div "Northeastern [GEOGRAPHIC_DATA][PERSON_NAME] 912" at bounding box center [607, 460] width 301 height 14
drag, startPoint x: 553, startPoint y: 426, endPoint x: 495, endPoint y: 411, distance: 60.3
click at [495, 439] on span "1:00 - 4:20 pm Northeastern San Jose 912" at bounding box center [607, 453] width 301 height 28
click at [495, 439] on div "1:00 - 4:20 pm" at bounding box center [607, 446] width 301 height 14
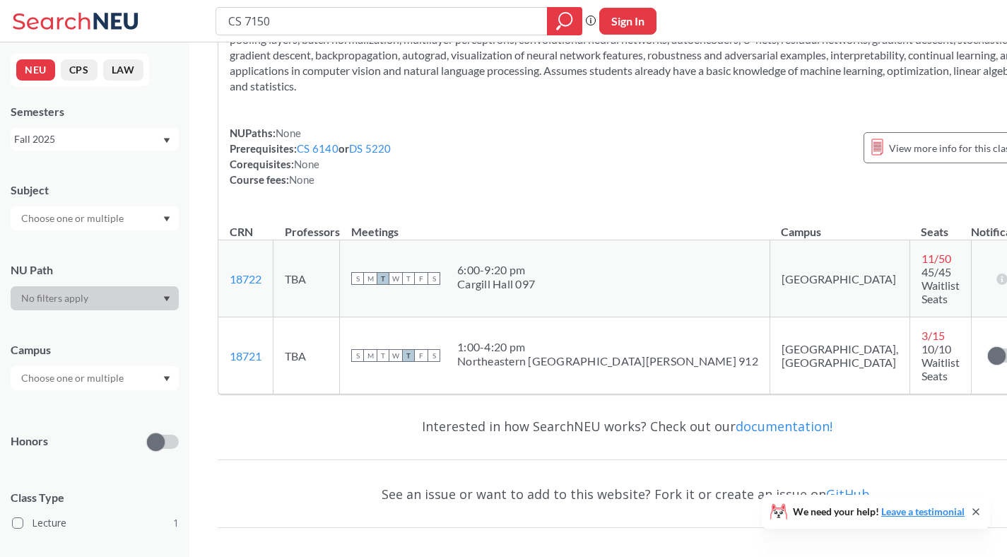
drag, startPoint x: 645, startPoint y: 322, endPoint x: 694, endPoint y: 322, distance: 48.8
click at [770, 322] on td "[GEOGRAPHIC_DATA], [GEOGRAPHIC_DATA]" at bounding box center [840, 355] width 140 height 77
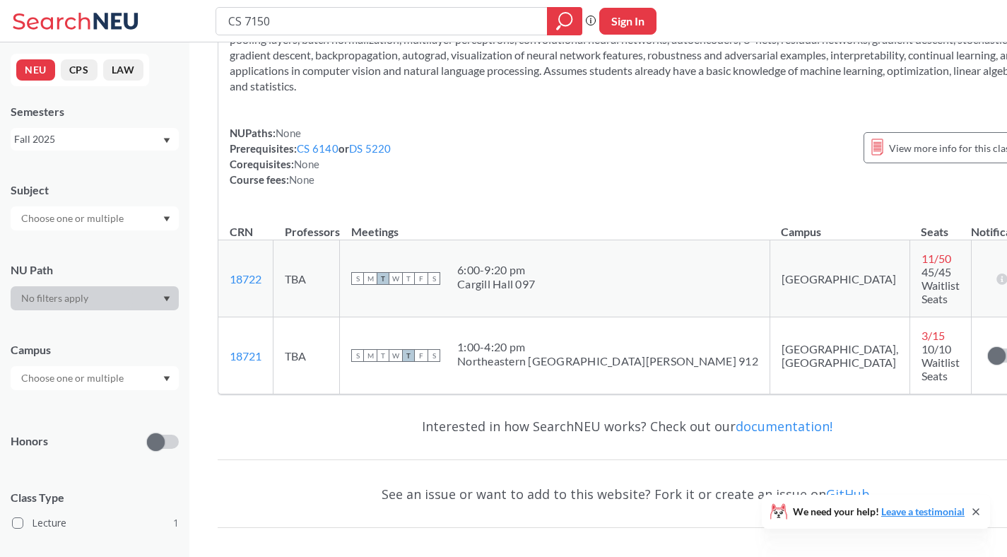
click at [770, 322] on td "[GEOGRAPHIC_DATA], [GEOGRAPHIC_DATA]" at bounding box center [840, 355] width 140 height 77
click at [770, 321] on td "[GEOGRAPHIC_DATA], [GEOGRAPHIC_DATA]" at bounding box center [840, 355] width 140 height 77
